Goal: Transaction & Acquisition: Purchase product/service

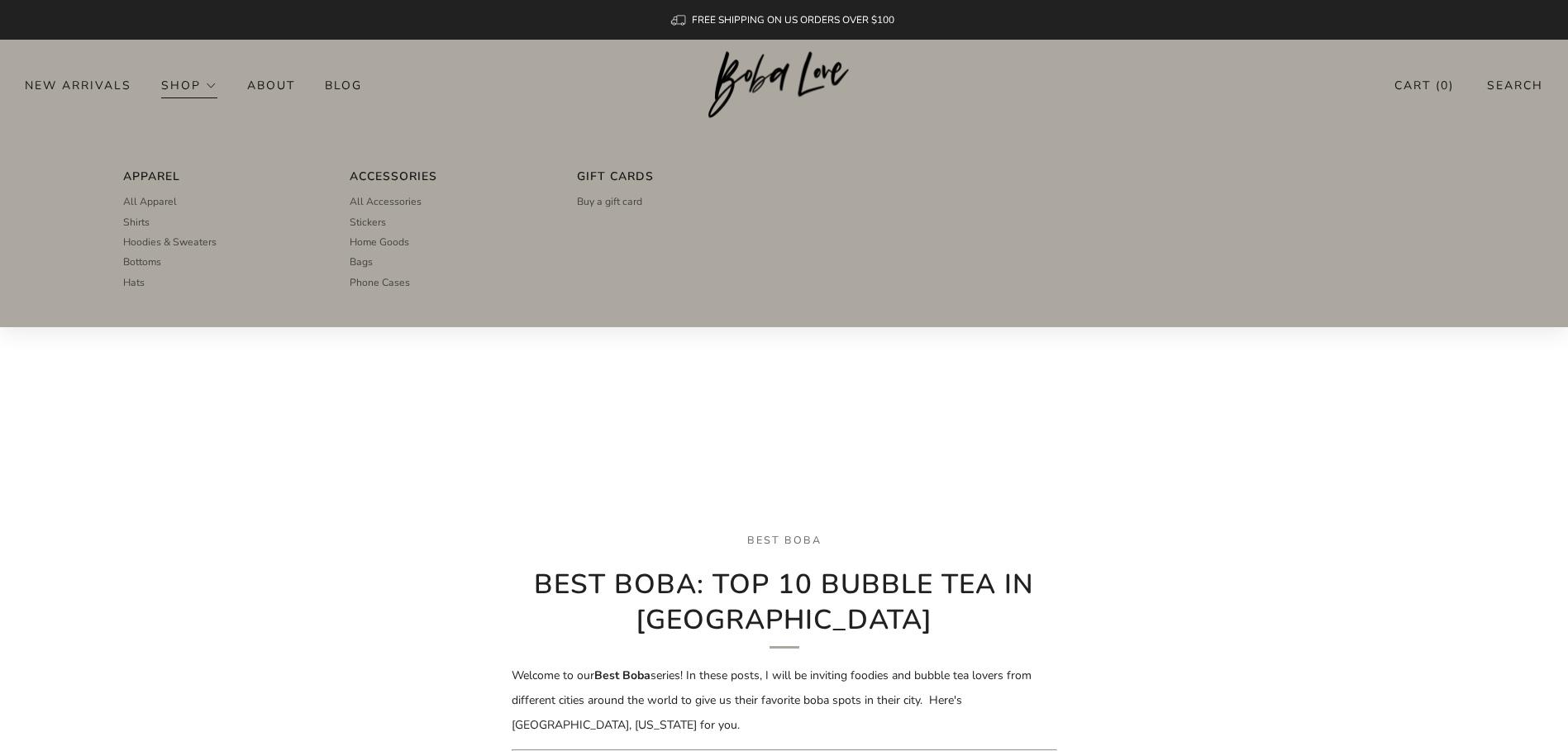
click at [189, 88] on link "Shop" at bounding box center [189, 85] width 56 height 26
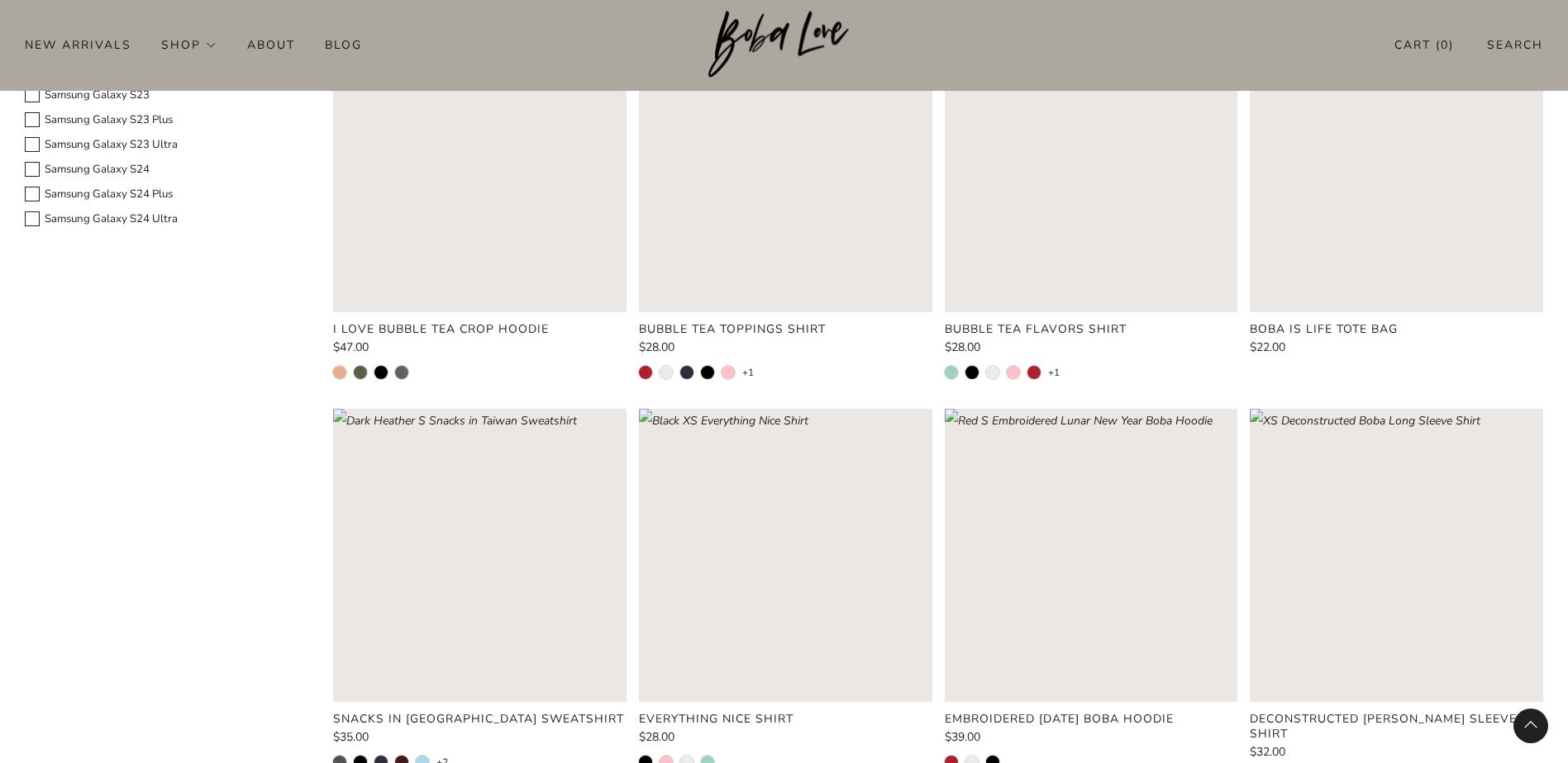
scroll to position [1817, 0]
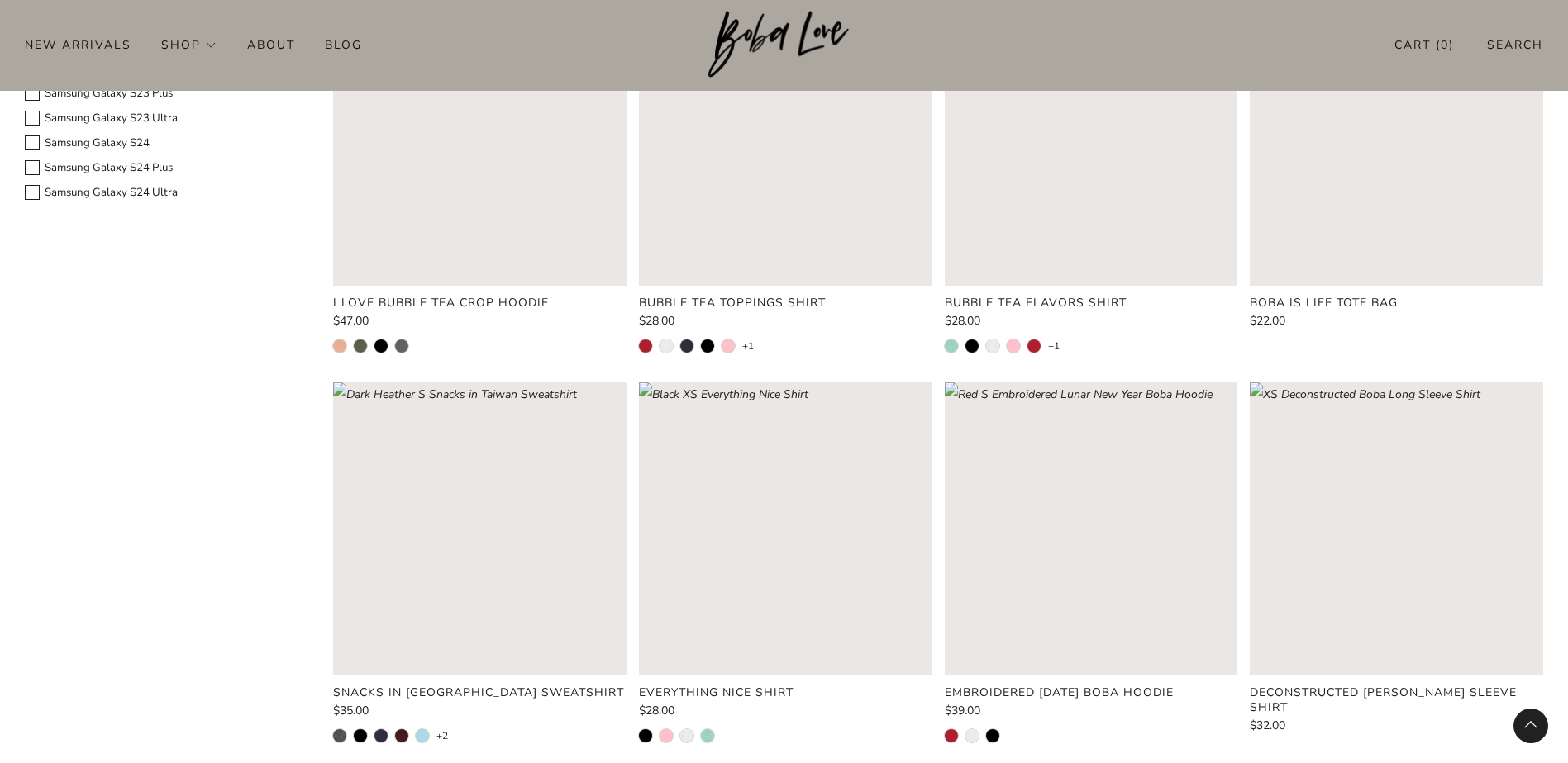
click at [1384, 197] on rect "Loading image: Boba is Life Tote Bag" at bounding box center [1395, 139] width 293 height 293
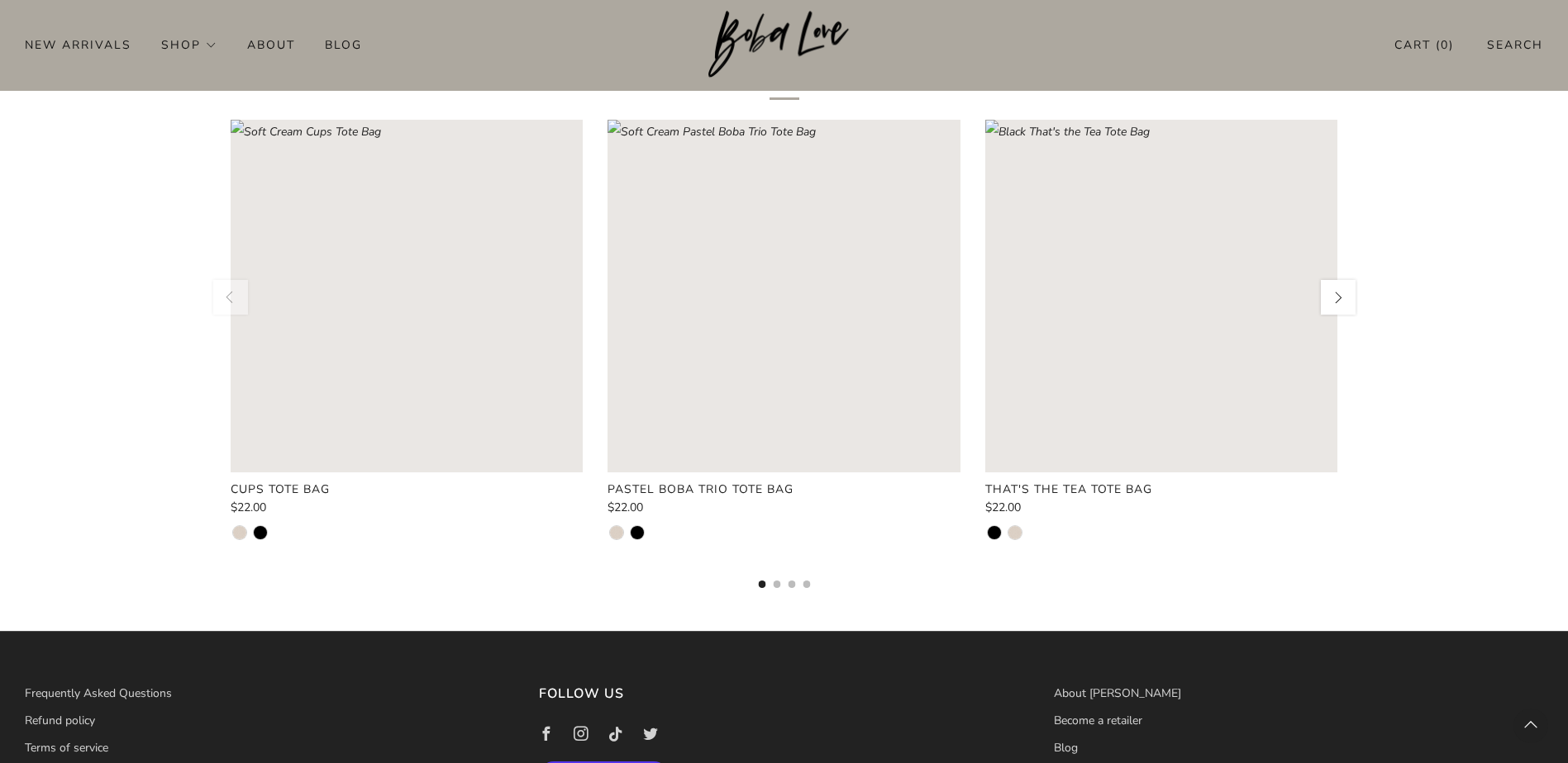
scroll to position [1156, 0]
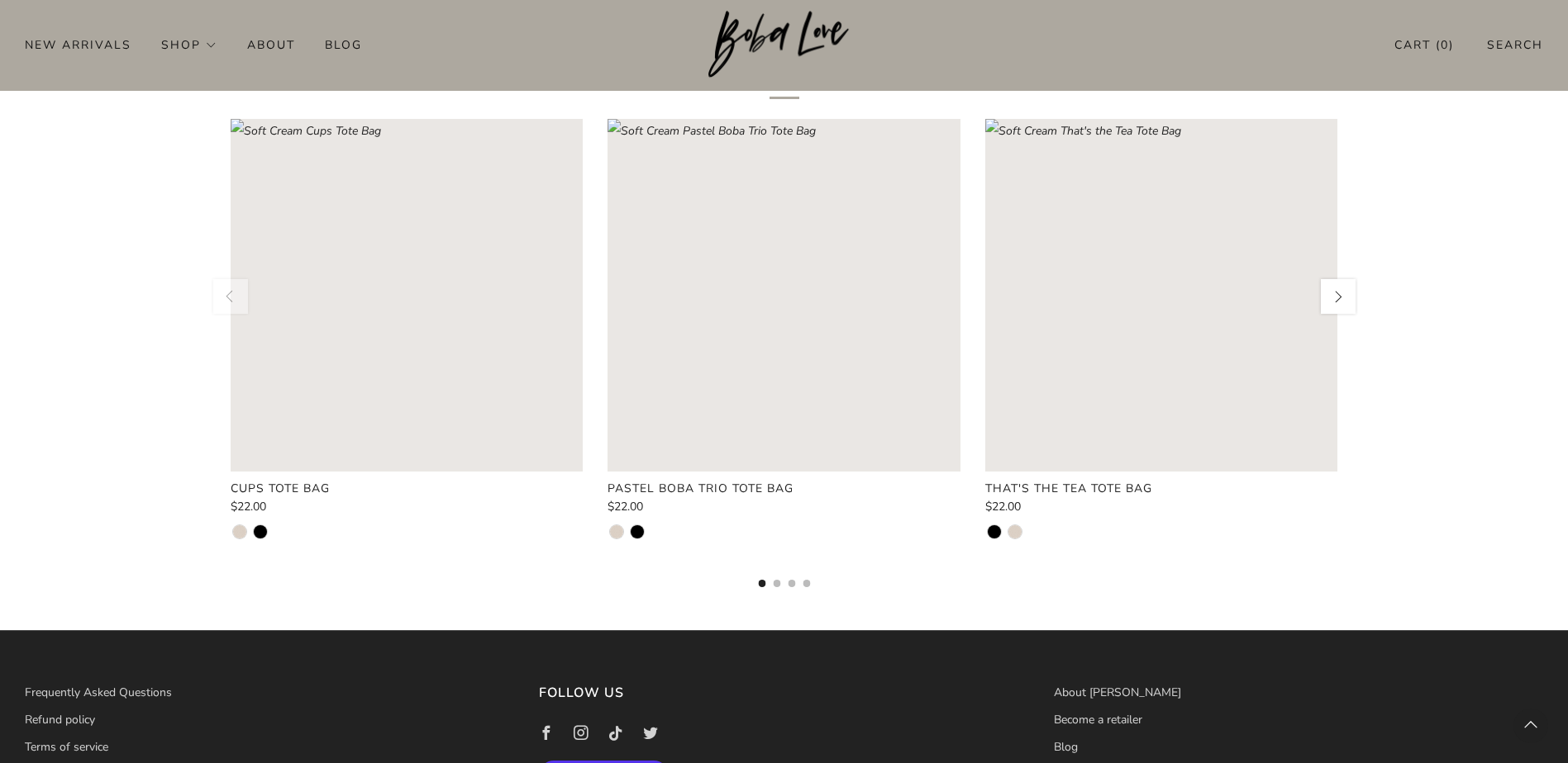
click at [1167, 349] on rect "Loading image: Black That&#39;s the Tea Tote Bag" at bounding box center [1161, 295] width 353 height 353
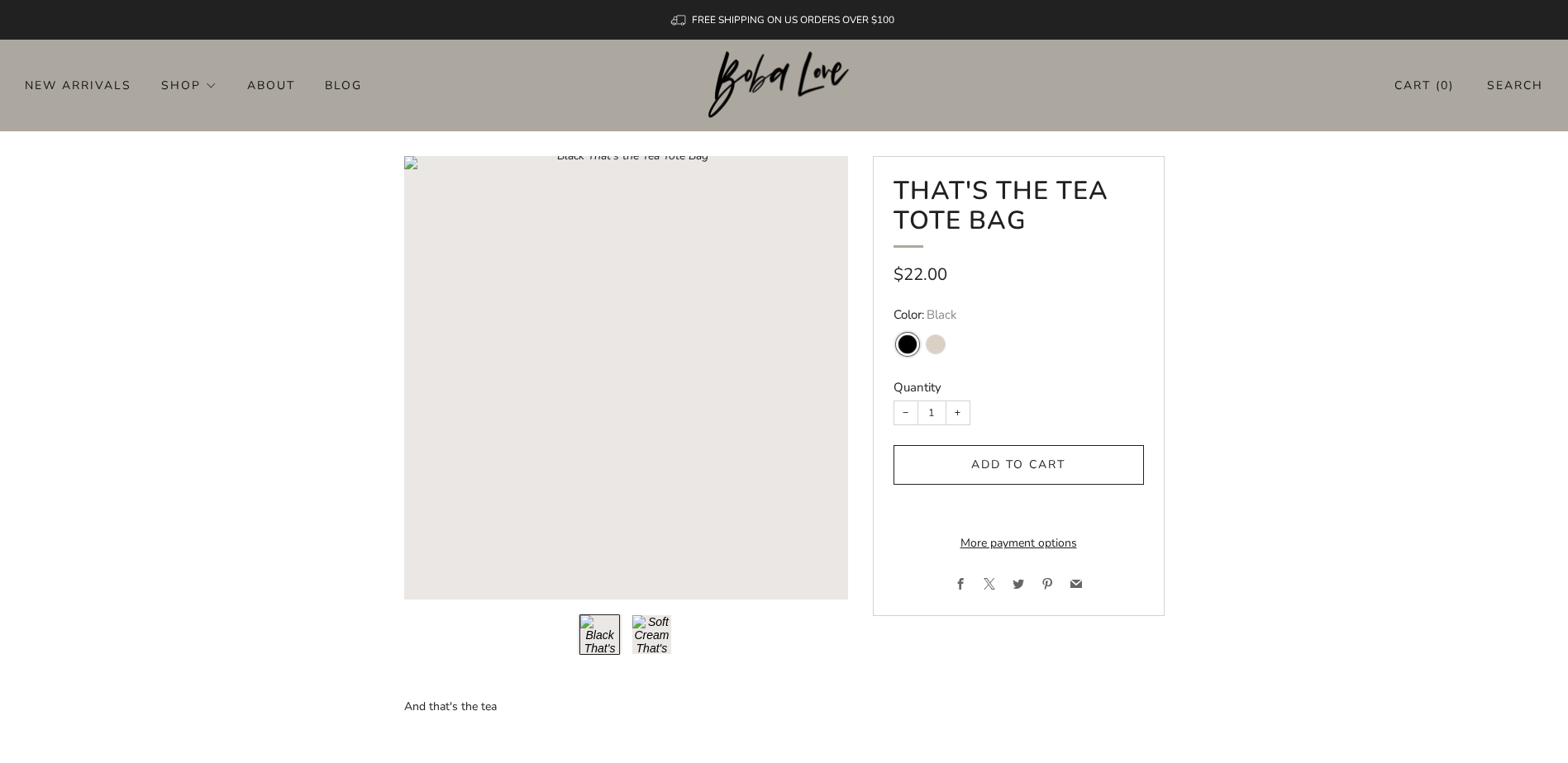
click at [644, 639] on button "Load image into Gallery viewer, 2\a" at bounding box center [651, 635] width 40 height 40
click at [618, 642] on button "Load image into Gallery viewer, 1\a" at bounding box center [600, 635] width 40 height 40
click at [645, 638] on button "Load image into Gallery viewer, 2\a" at bounding box center [651, 635] width 40 height 40
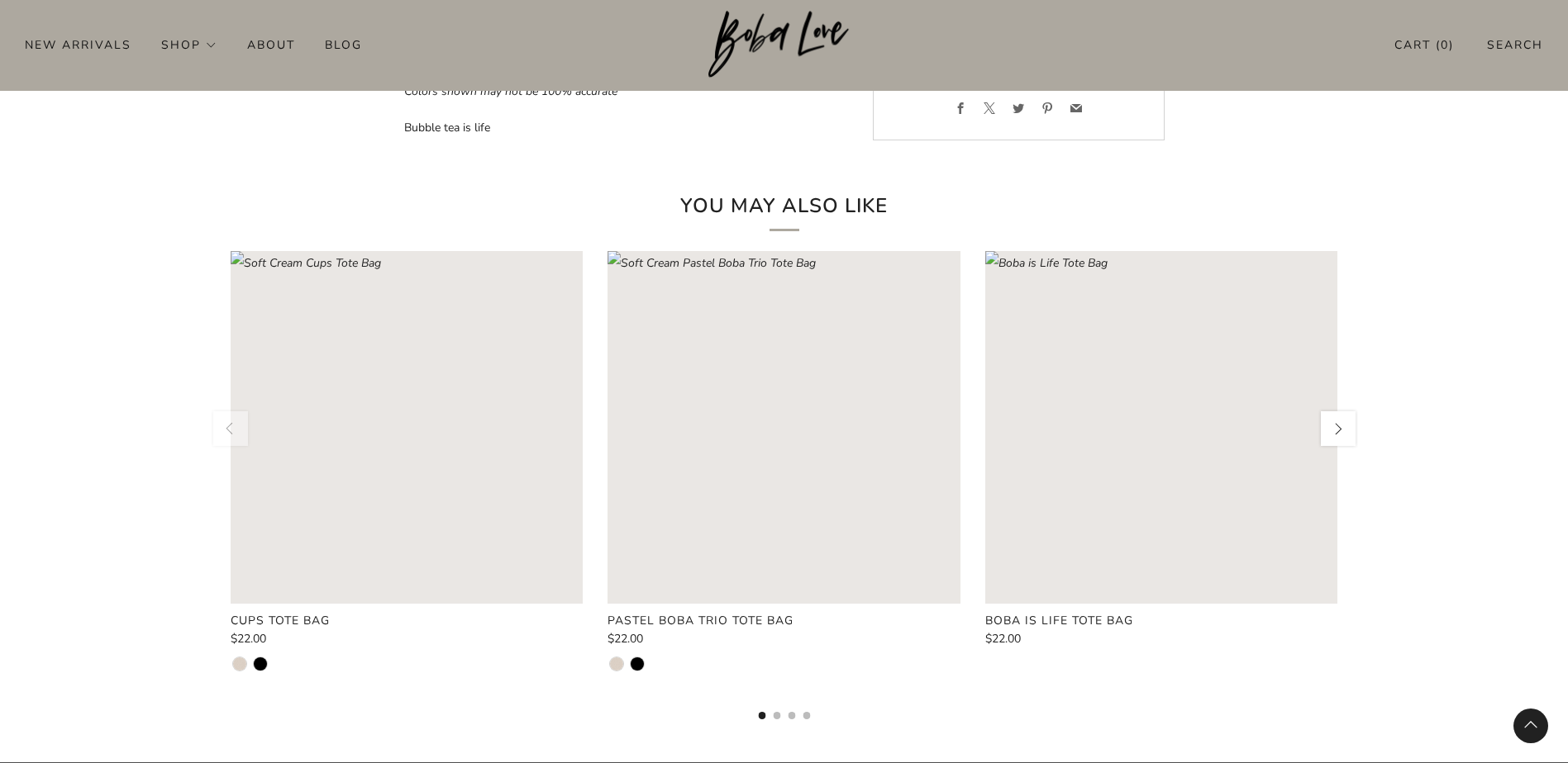
scroll to position [1074, 0]
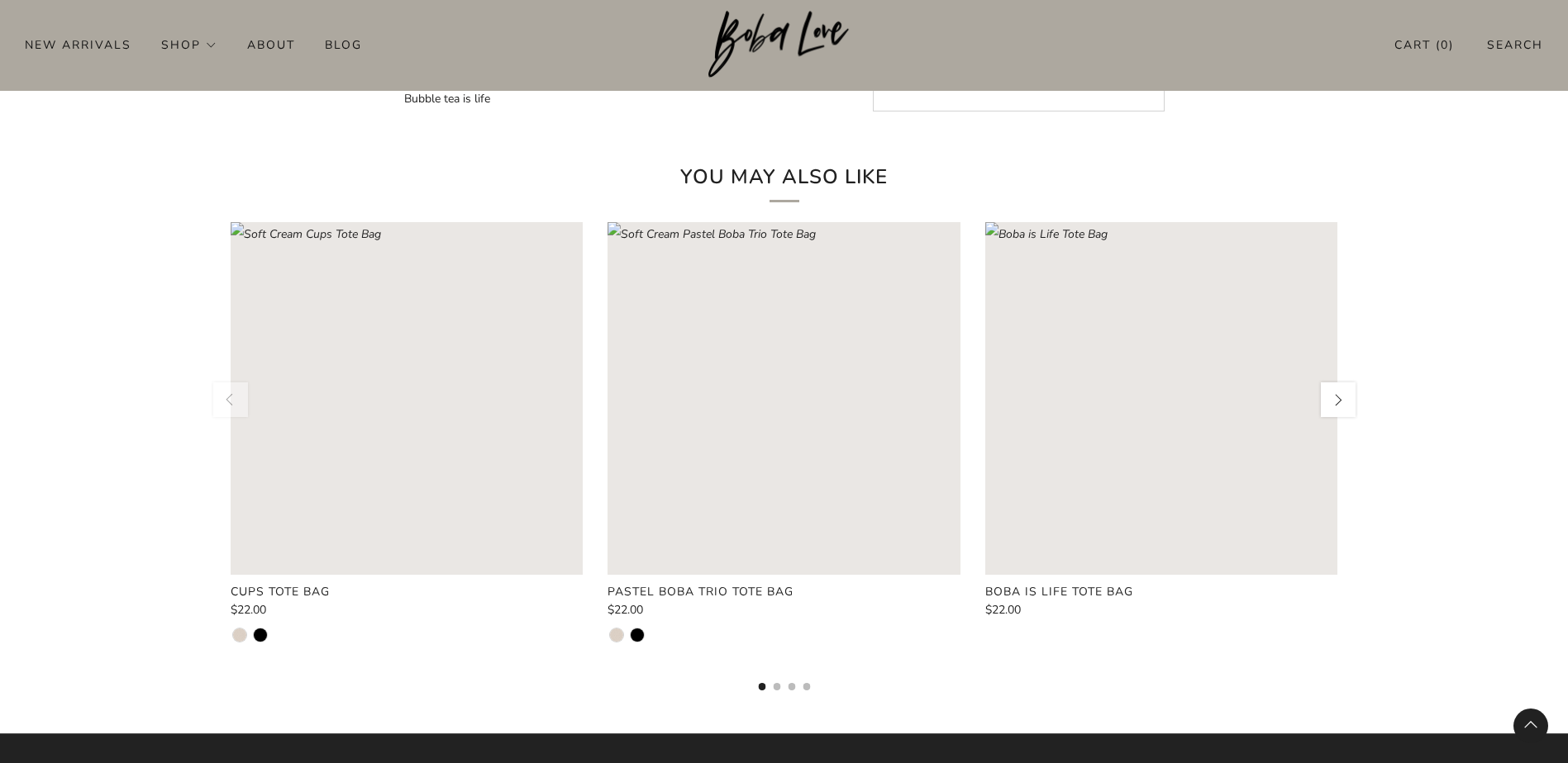
click at [1159, 441] on rect "Loading image: Boba is Life Tote Bag" at bounding box center [1161, 399] width 353 height 353
